Goal: Task Accomplishment & Management: Use online tool/utility

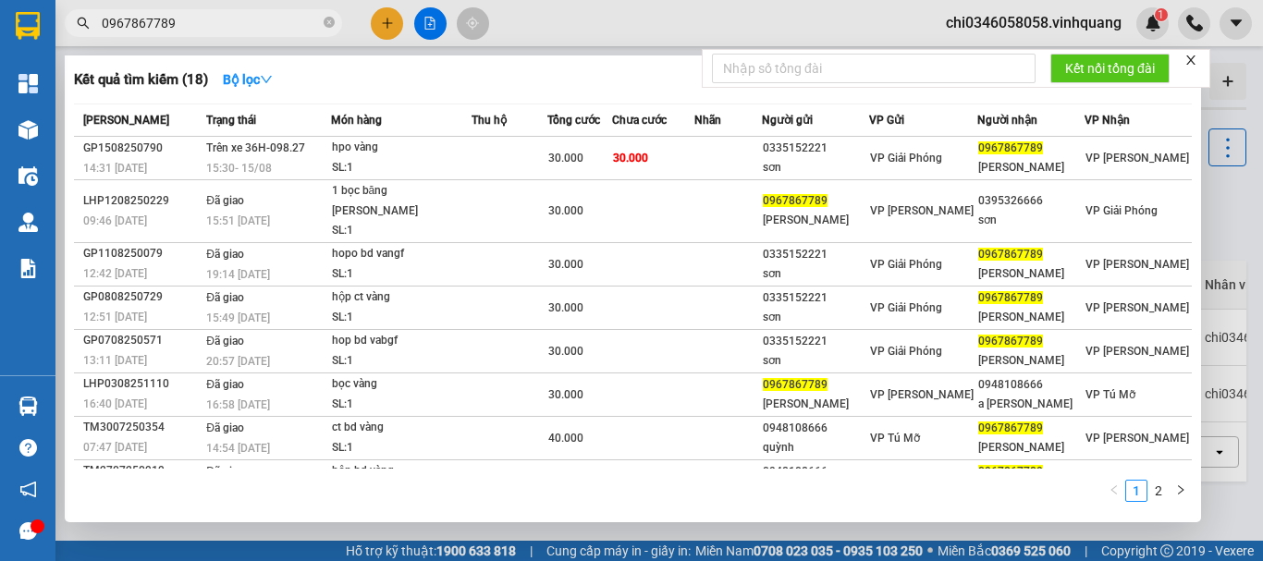
click at [1189, 60] on icon "close" at bounding box center [1190, 60] width 13 height 13
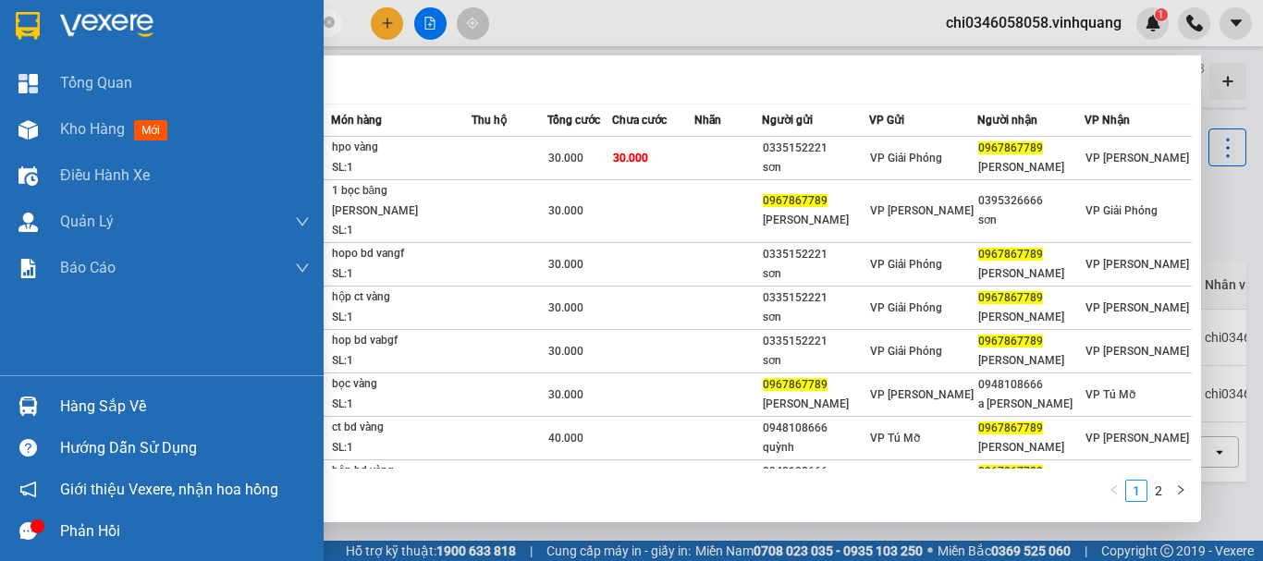
click at [1, 17] on div at bounding box center [162, 30] width 324 height 60
click at [19, 16] on img at bounding box center [28, 26] width 24 height 28
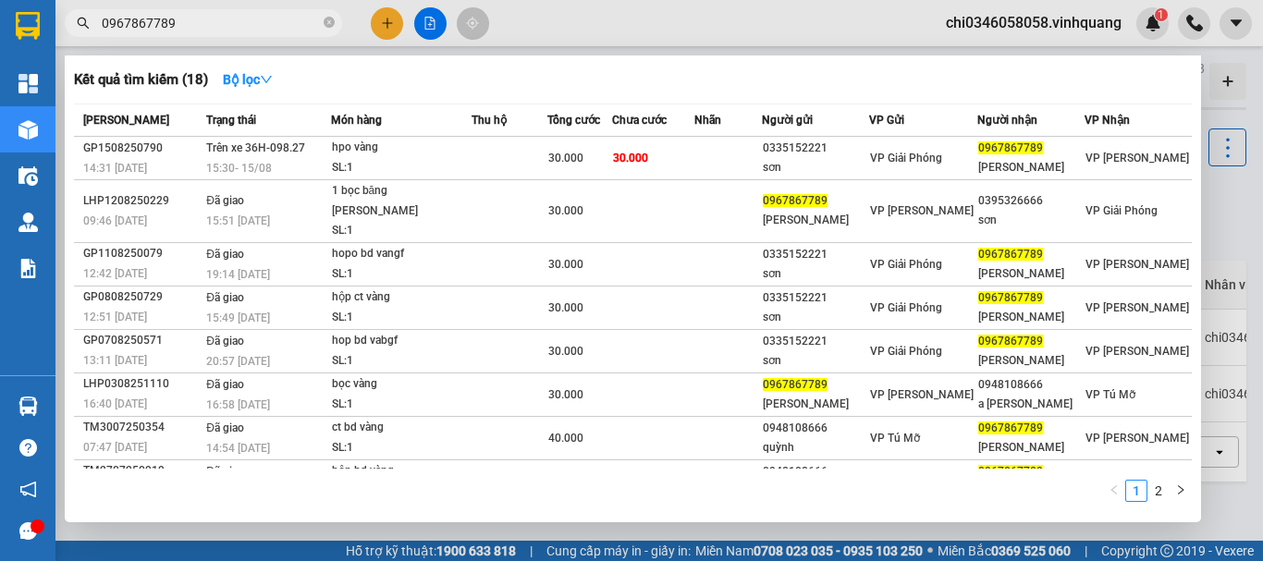
drag, startPoint x: 180, startPoint y: 25, endPoint x: 70, endPoint y: 26, distance: 110.0
click at [70, 26] on span "0967867789" at bounding box center [203, 23] width 277 height 28
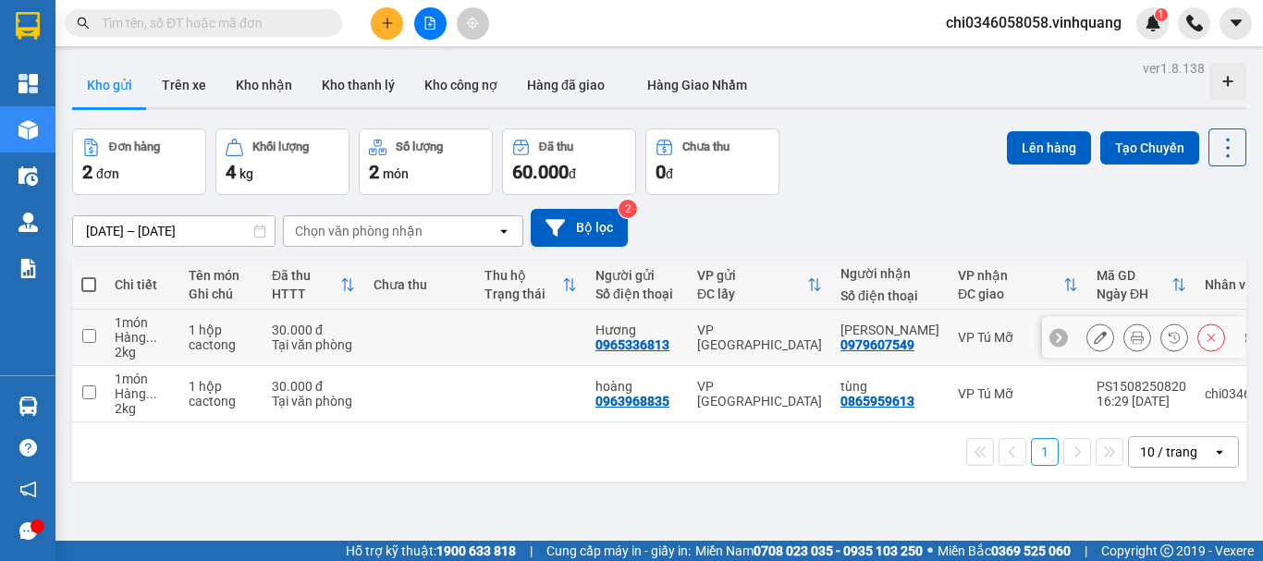
click at [89, 337] on input "checkbox" at bounding box center [89, 336] width 14 height 14
checkbox input "true"
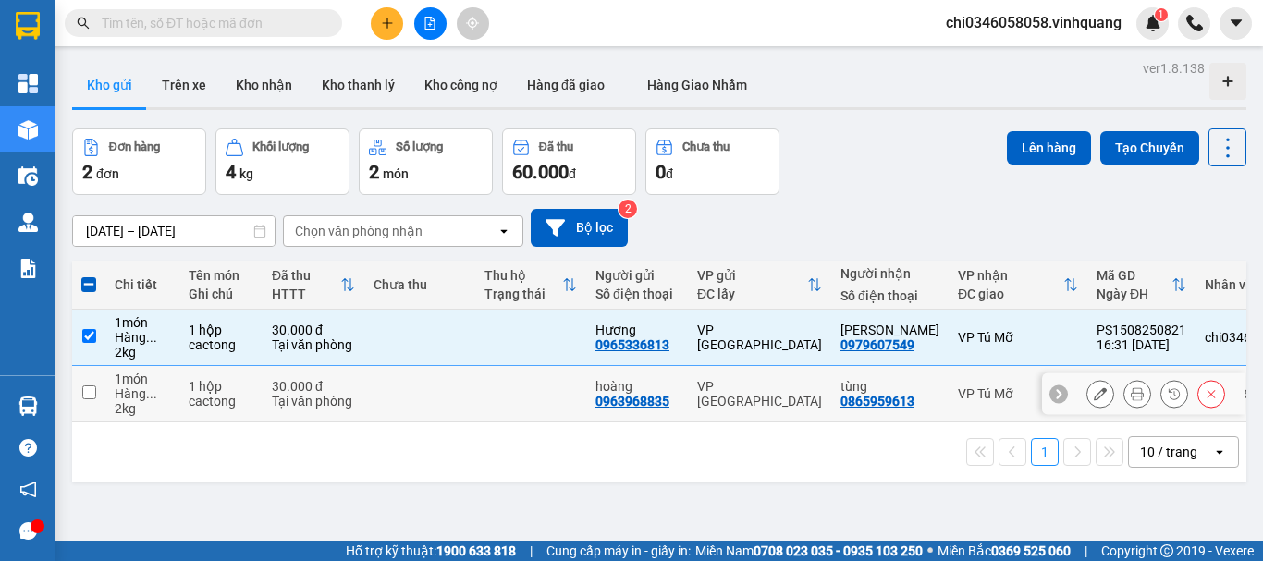
click at [88, 390] on input "checkbox" at bounding box center [89, 393] width 14 height 14
checkbox input "true"
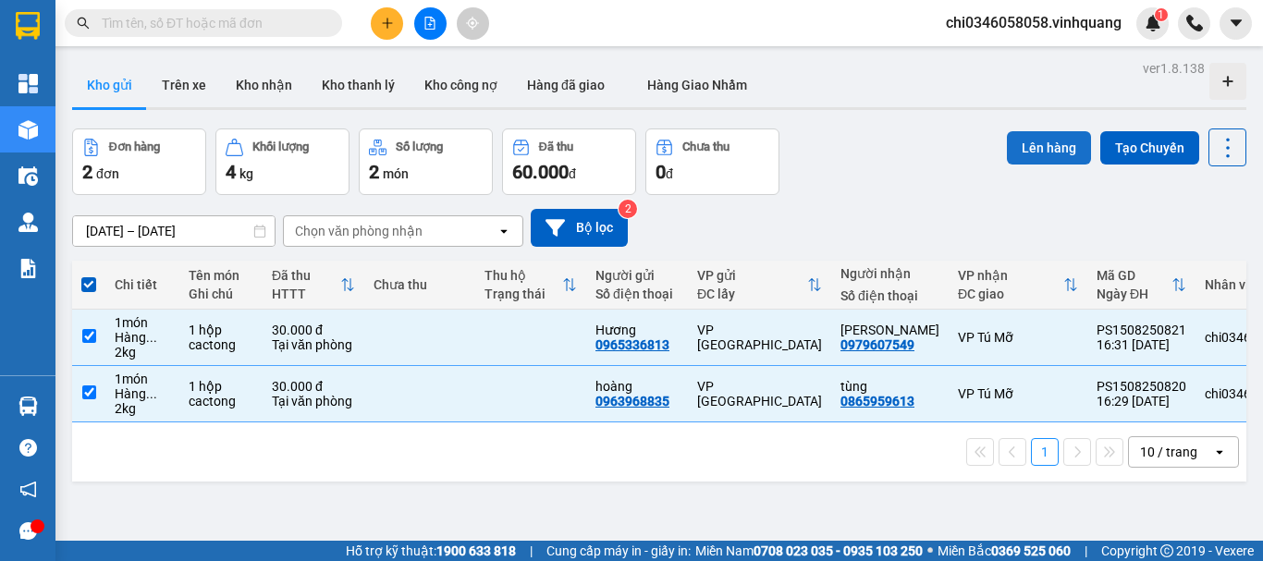
click at [1034, 144] on button "Lên hàng" at bounding box center [1049, 147] width 84 height 33
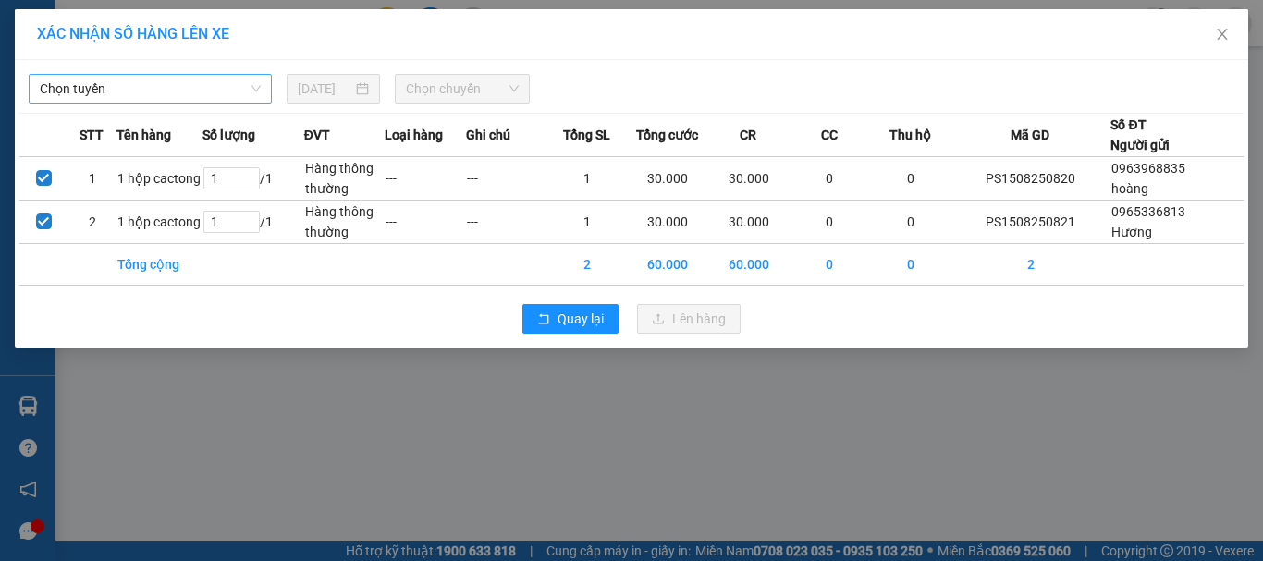
click at [169, 82] on span "Chọn tuyến" at bounding box center [150, 89] width 221 height 28
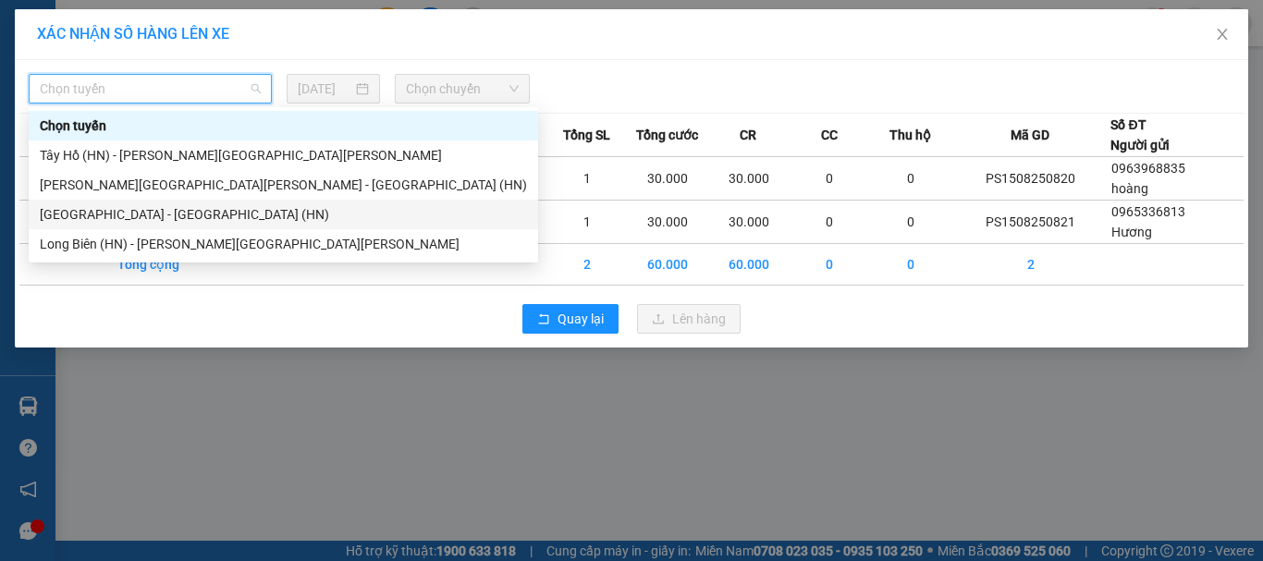
click at [142, 208] on div "[GEOGRAPHIC_DATA] - [GEOGRAPHIC_DATA] (HN)" at bounding box center [283, 214] width 487 height 20
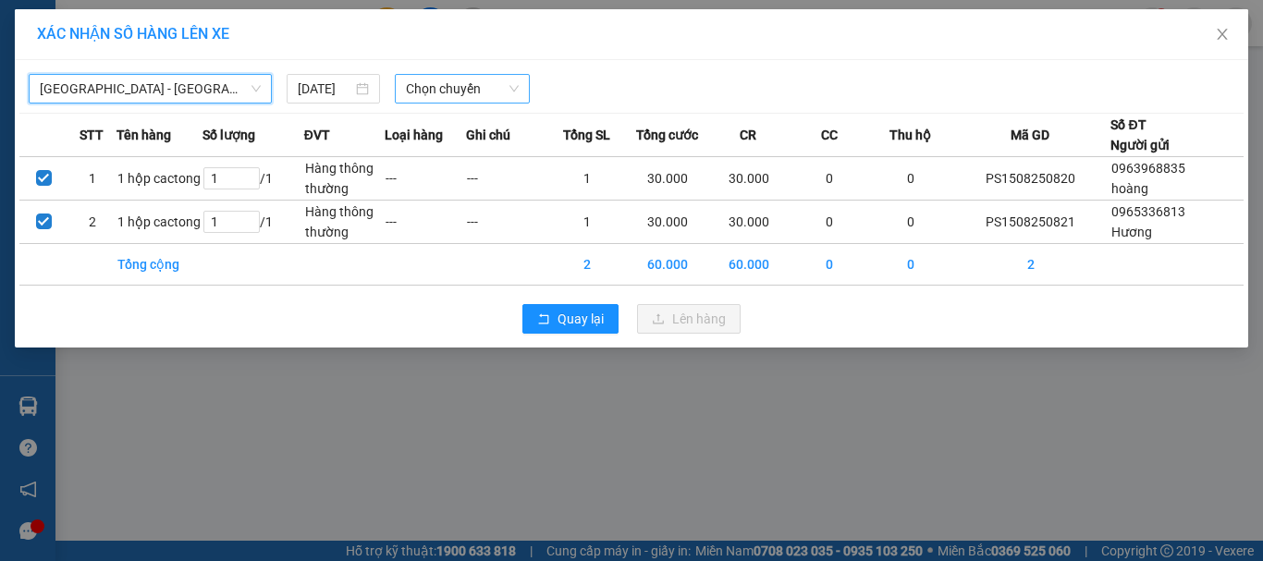
click at [448, 80] on span "Chọn chuyến" at bounding box center [463, 89] width 114 height 28
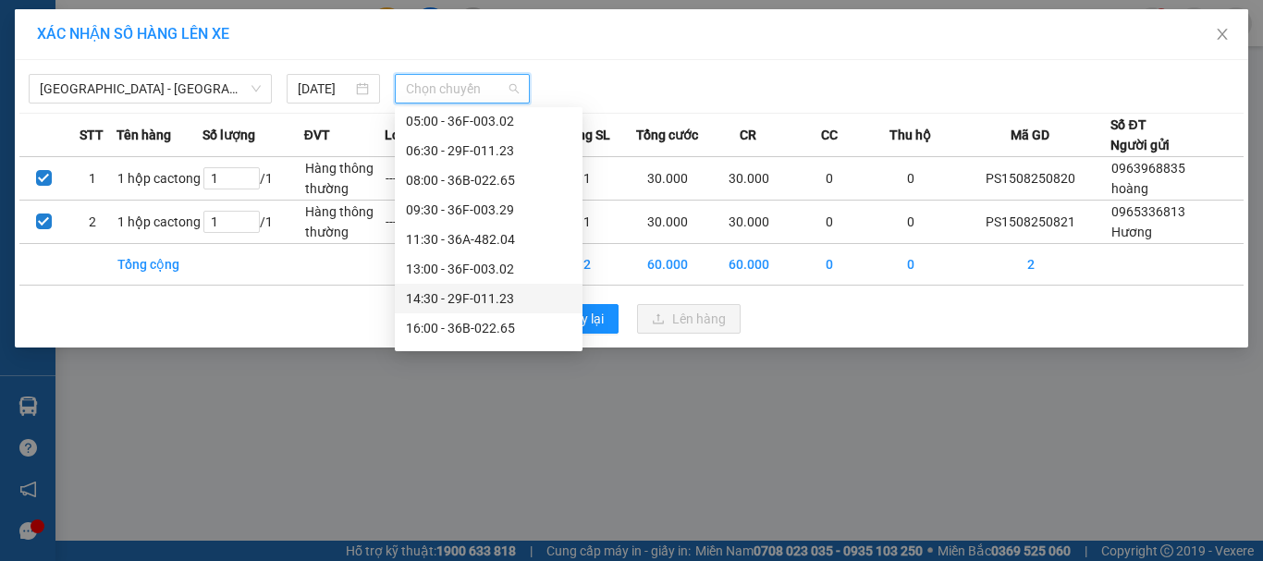
scroll to position [89, 0]
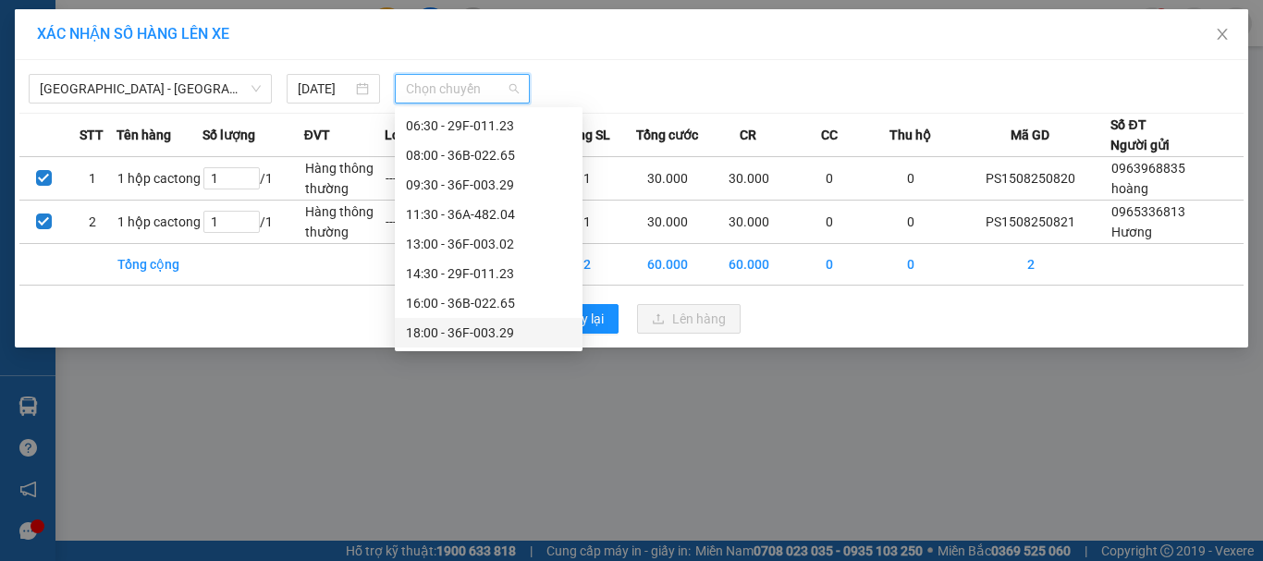
click at [480, 332] on div "18:00 - 36F-003.29" at bounding box center [488, 333] width 165 height 20
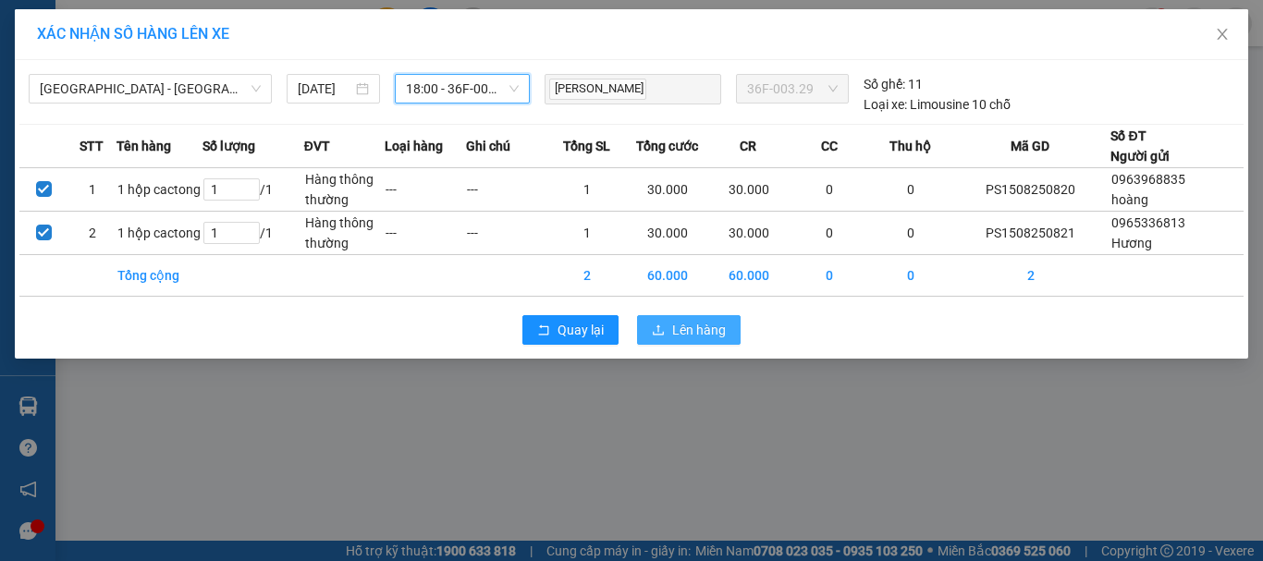
click at [677, 324] on span "Lên hàng" at bounding box center [699, 330] width 54 height 20
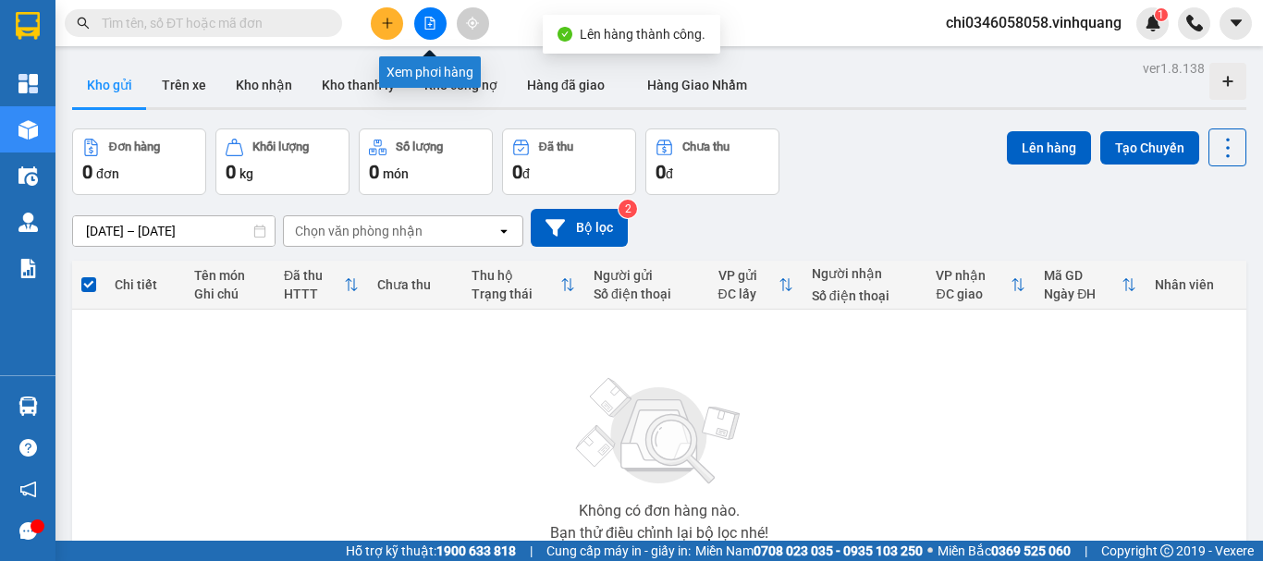
click at [423, 20] on button at bounding box center [430, 23] width 32 height 32
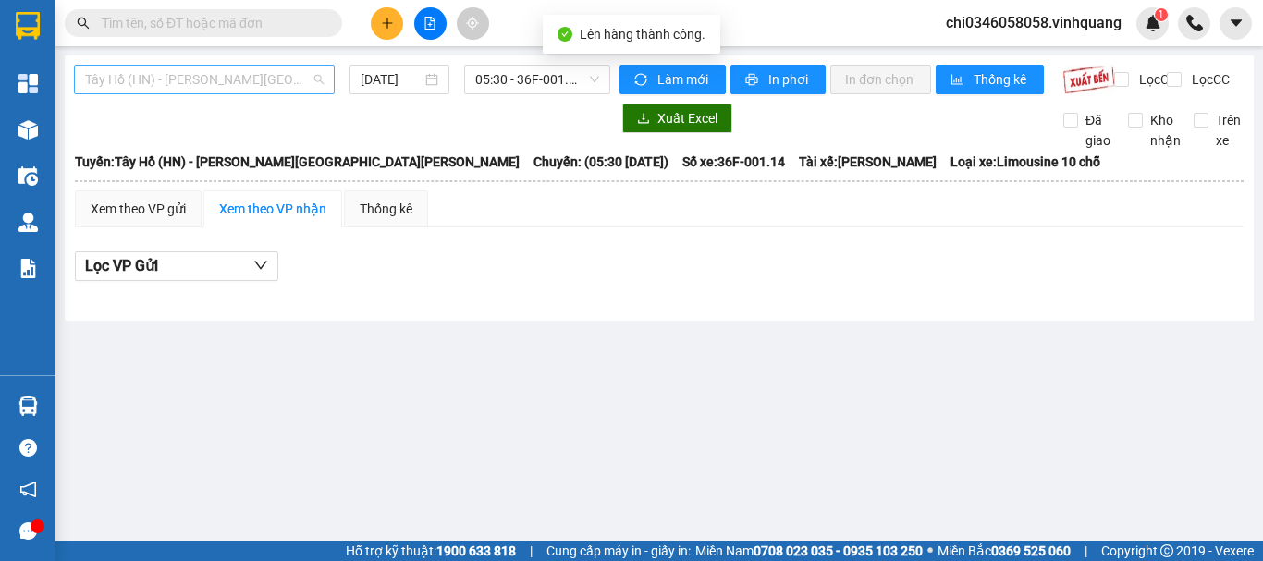
click at [183, 84] on span "Tây Hồ (HN) - [PERSON_NAME][GEOGRAPHIC_DATA][PERSON_NAME]" at bounding box center [204, 80] width 239 height 28
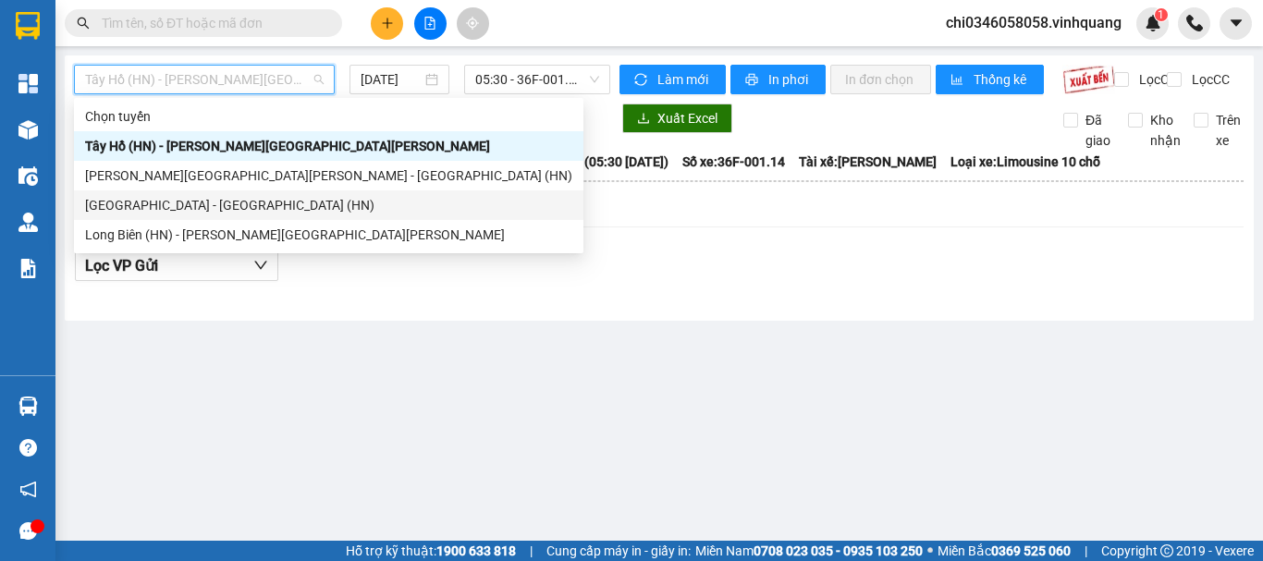
click at [177, 204] on div "[GEOGRAPHIC_DATA] - [GEOGRAPHIC_DATA] (HN)" at bounding box center [328, 205] width 487 height 20
type input "[DATE]"
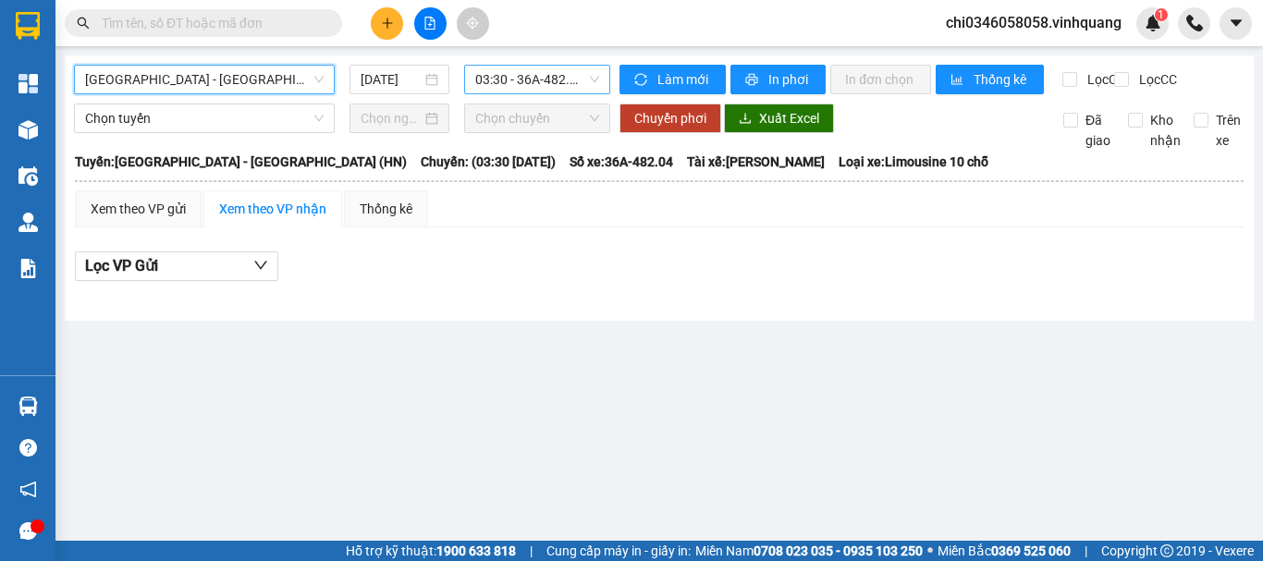
click at [507, 78] on span "03:30 - 36A-482.04 - (Đã hủy)" at bounding box center [537, 80] width 124 height 28
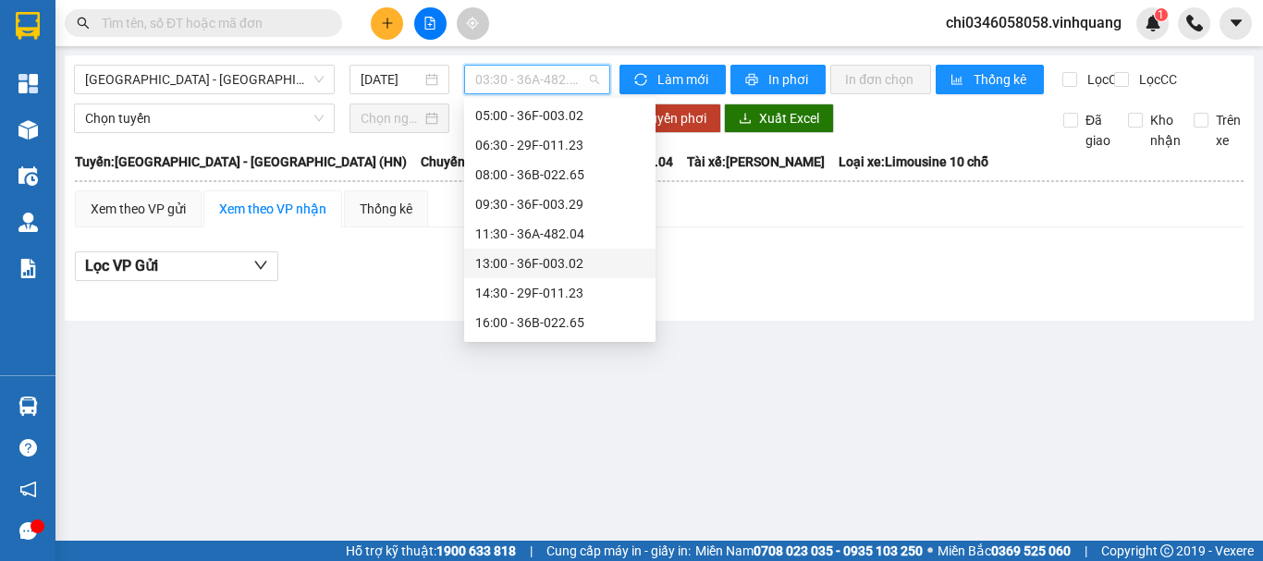
scroll to position [89, 0]
click at [526, 330] on div "18:00 - 36F-003.29" at bounding box center [559, 323] width 169 height 20
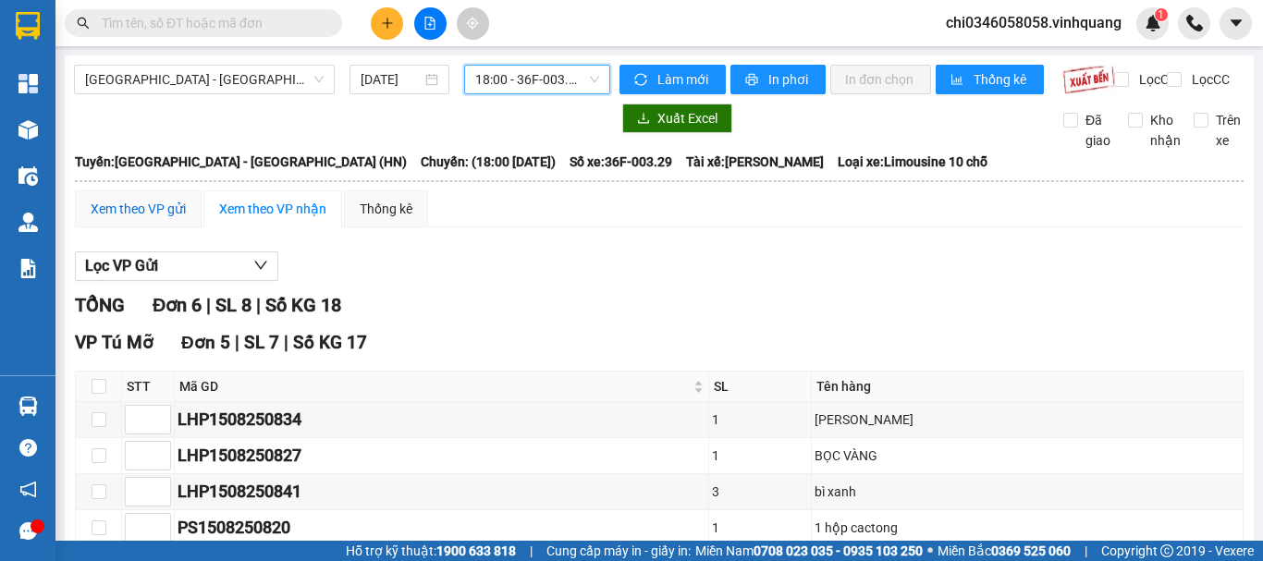
click at [149, 219] on div "Xem theo VP gửi" at bounding box center [138, 209] width 95 height 20
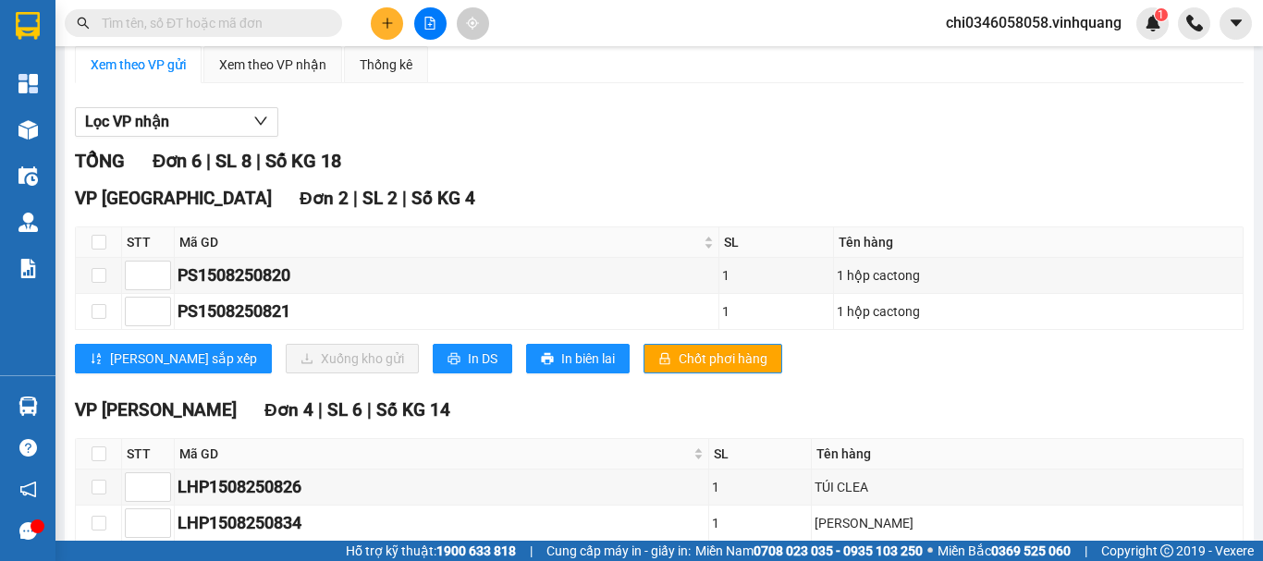
scroll to position [185, 0]
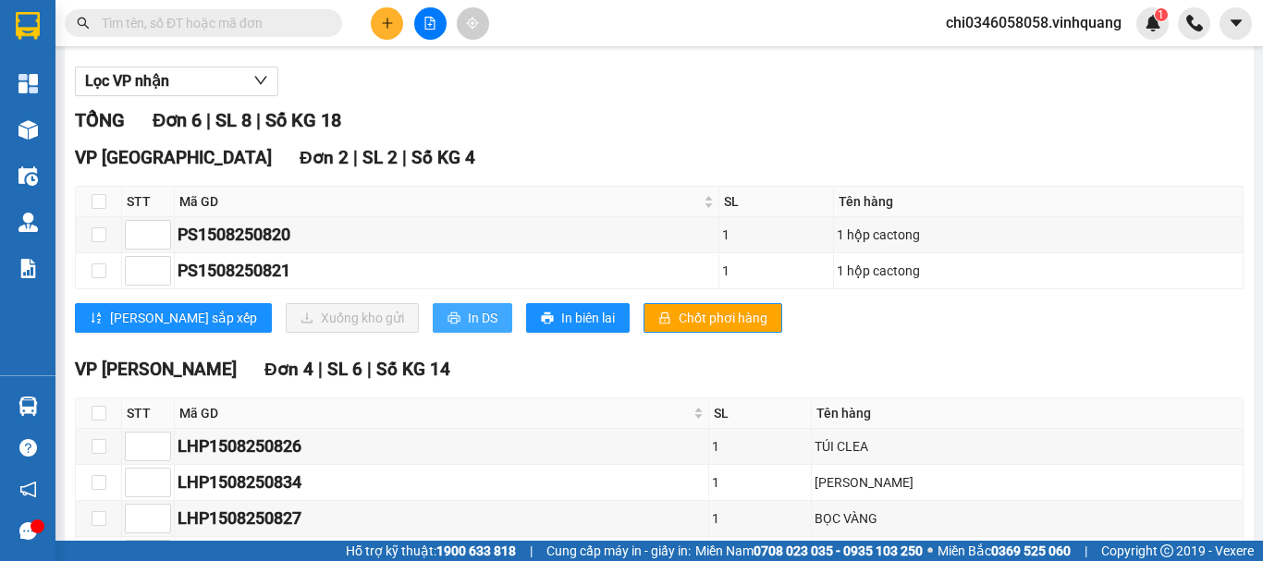
click at [468, 328] on span "In DS" at bounding box center [483, 318] width 30 height 20
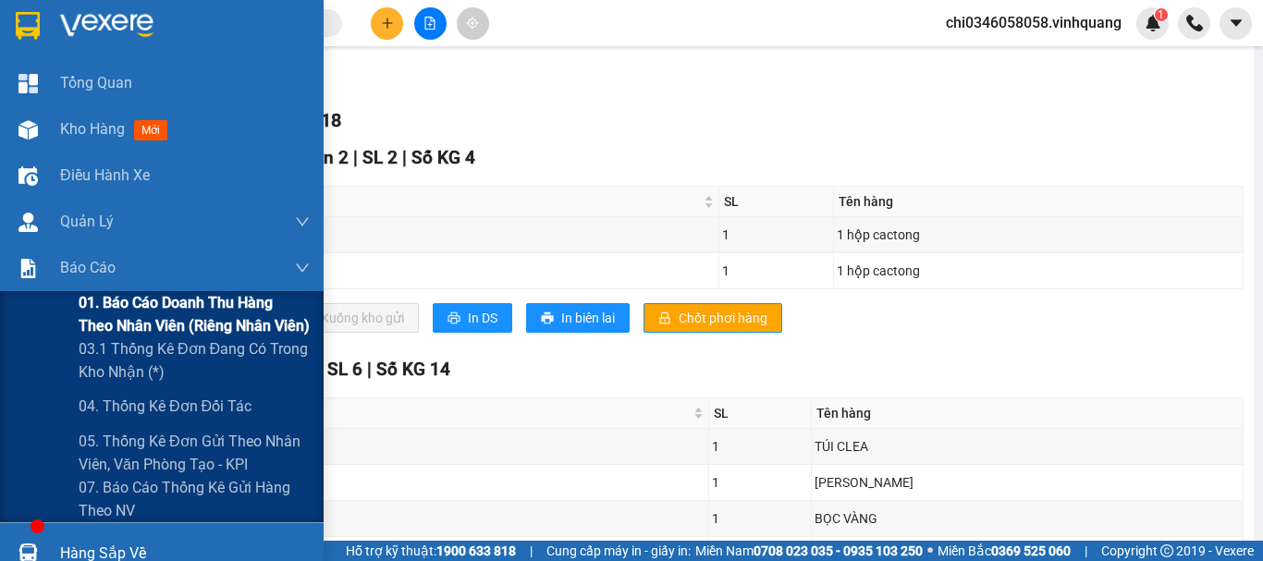
drag, startPoint x: 104, startPoint y: 308, endPoint x: 275, endPoint y: 309, distance: 171.0
click at [104, 309] on span "01. Báo cáo doanh thu hàng theo nhân viên (riêng nhân viên)" at bounding box center [194, 314] width 231 height 46
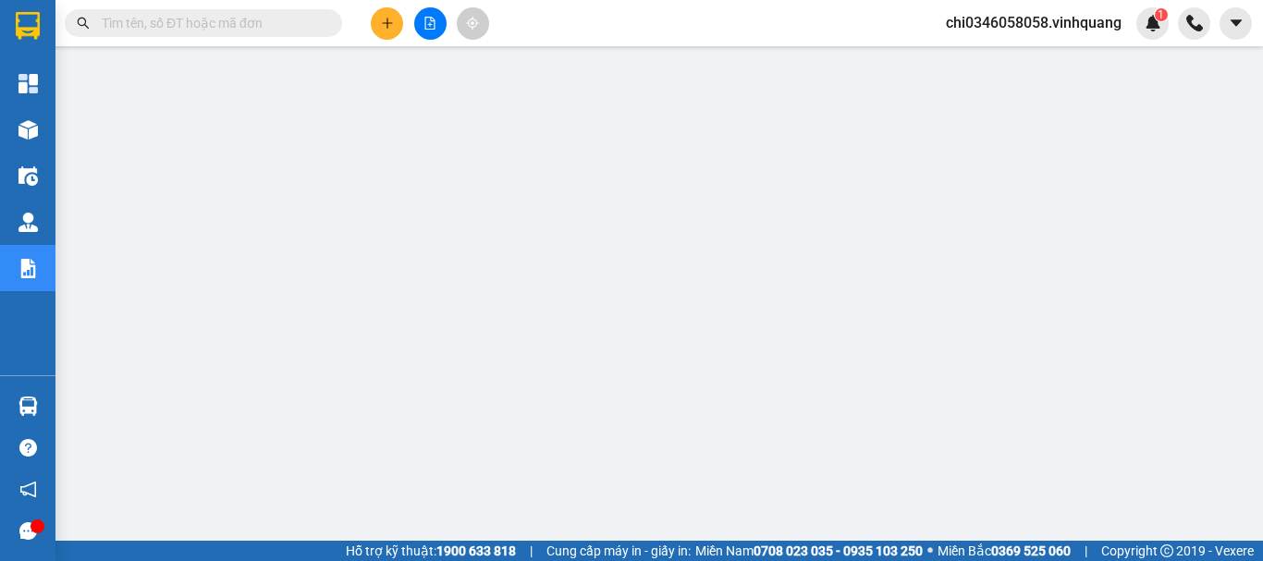
click at [272, 24] on input "text" at bounding box center [211, 23] width 218 height 20
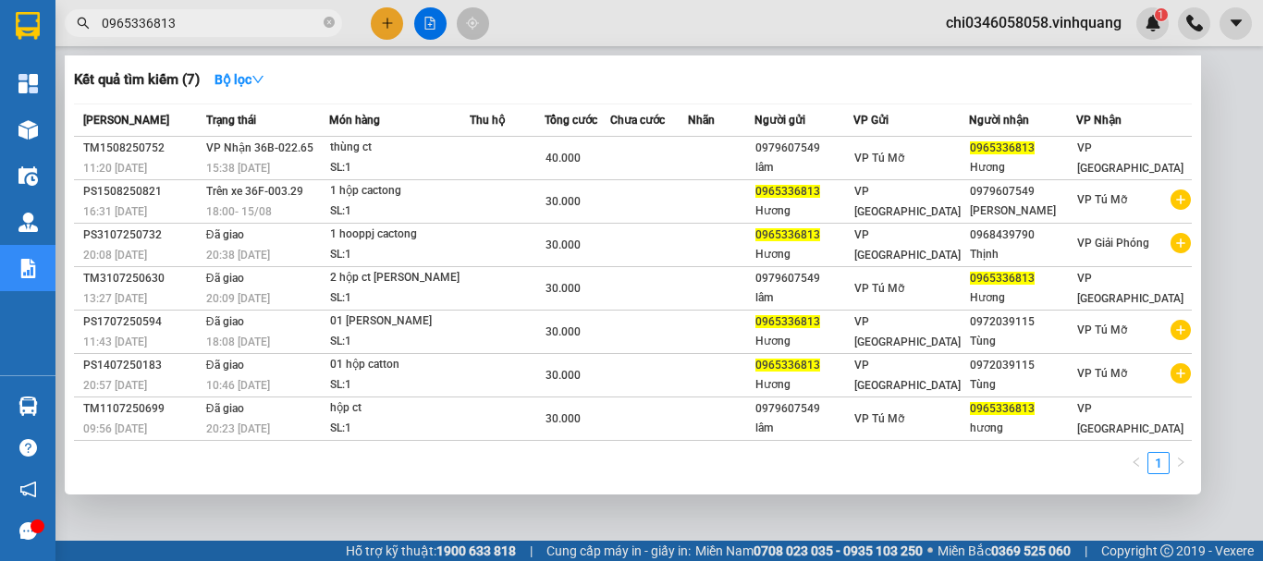
type input "0965336813"
drag, startPoint x: 182, startPoint y: 15, endPoint x: 59, endPoint y: 23, distance: 123.2
click at [76, 23] on span "0965336813" at bounding box center [203, 23] width 277 height 28
drag, startPoint x: 172, startPoint y: 17, endPoint x: 75, endPoint y: 24, distance: 97.4
click at [75, 24] on span "0965336813" at bounding box center [203, 23] width 277 height 28
